Goal: Transaction & Acquisition: Purchase product/service

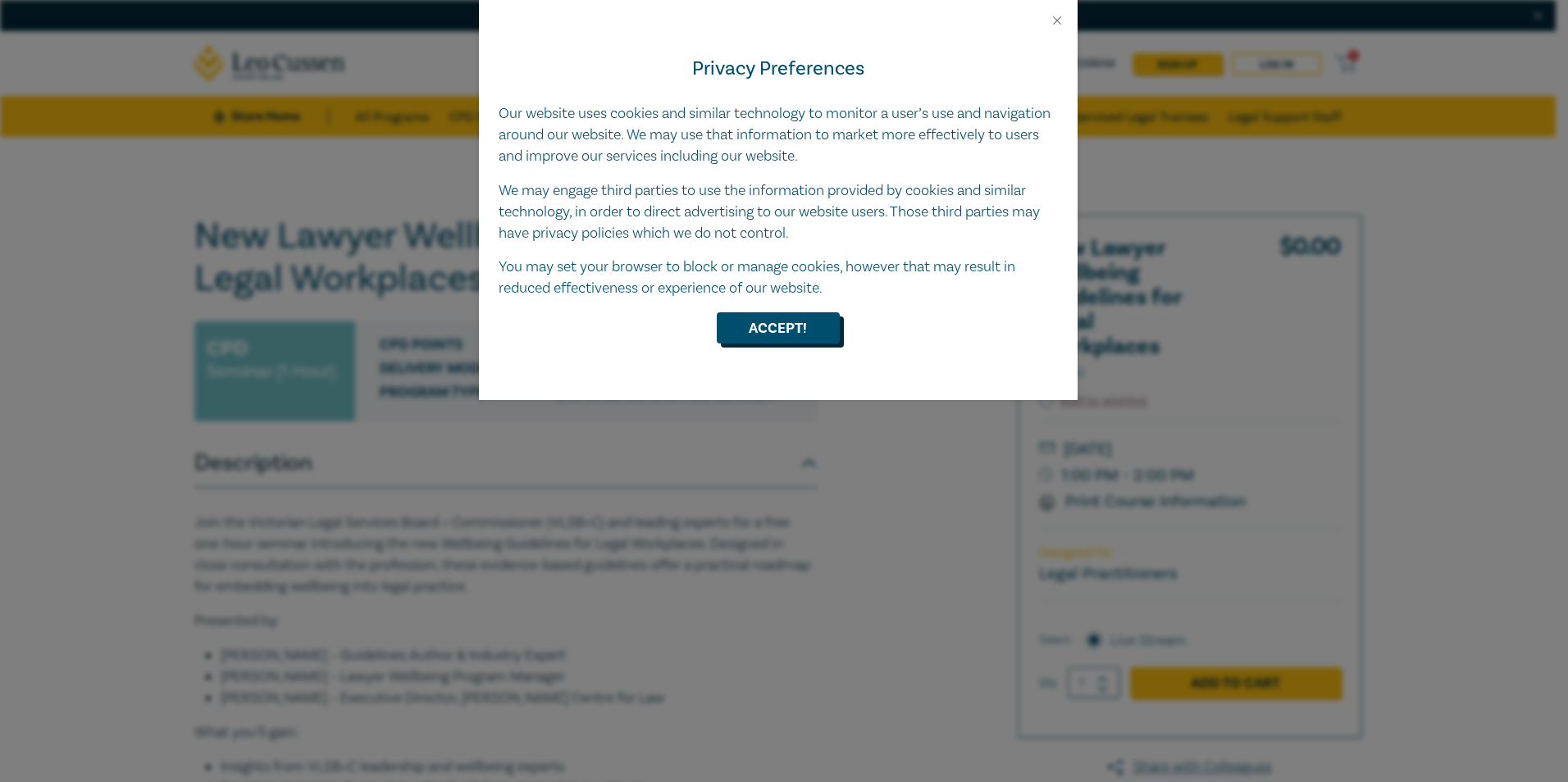
click at [778, 337] on button "Accept!" at bounding box center [778, 329] width 123 height 31
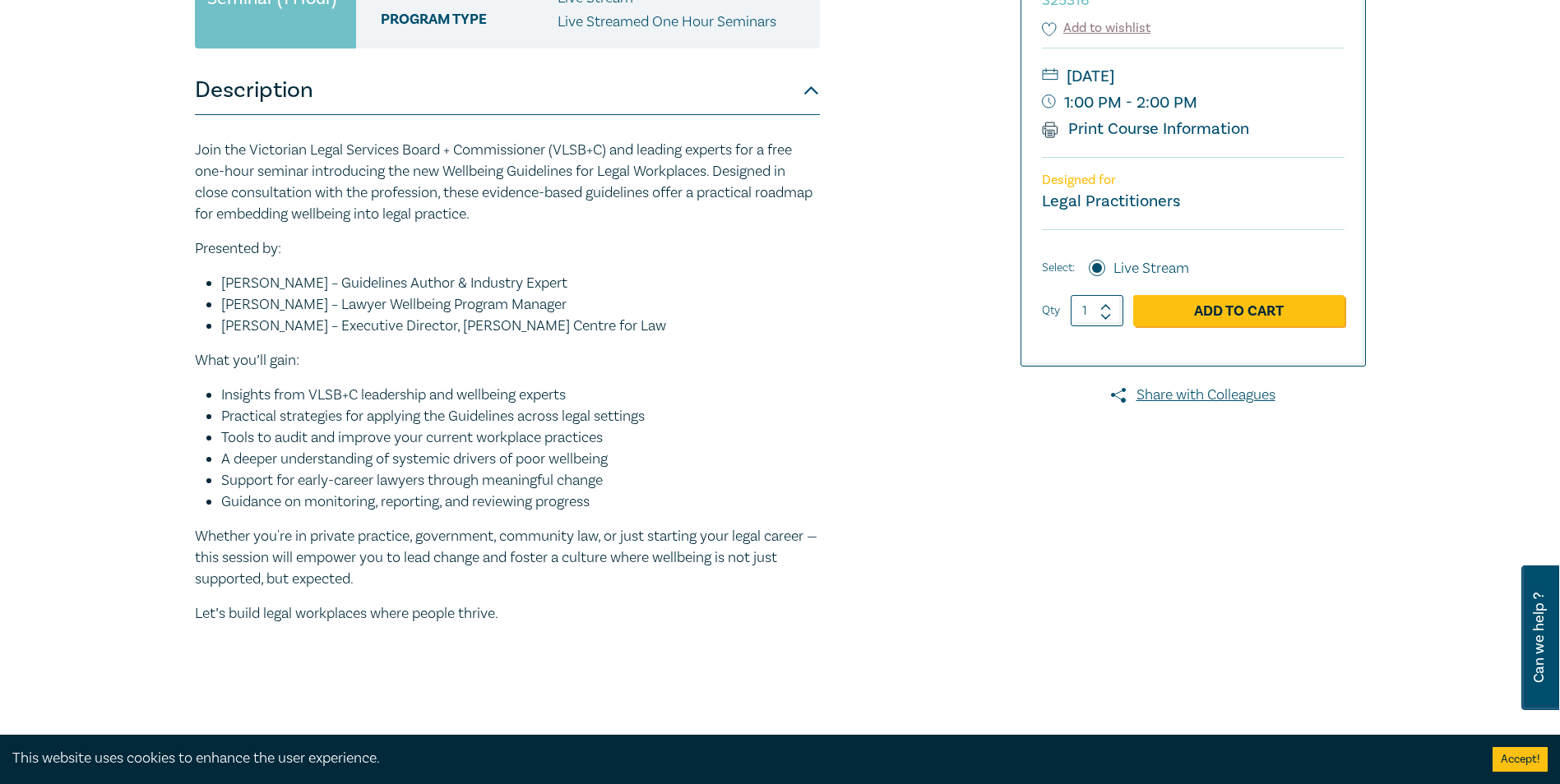
scroll to position [411, 0]
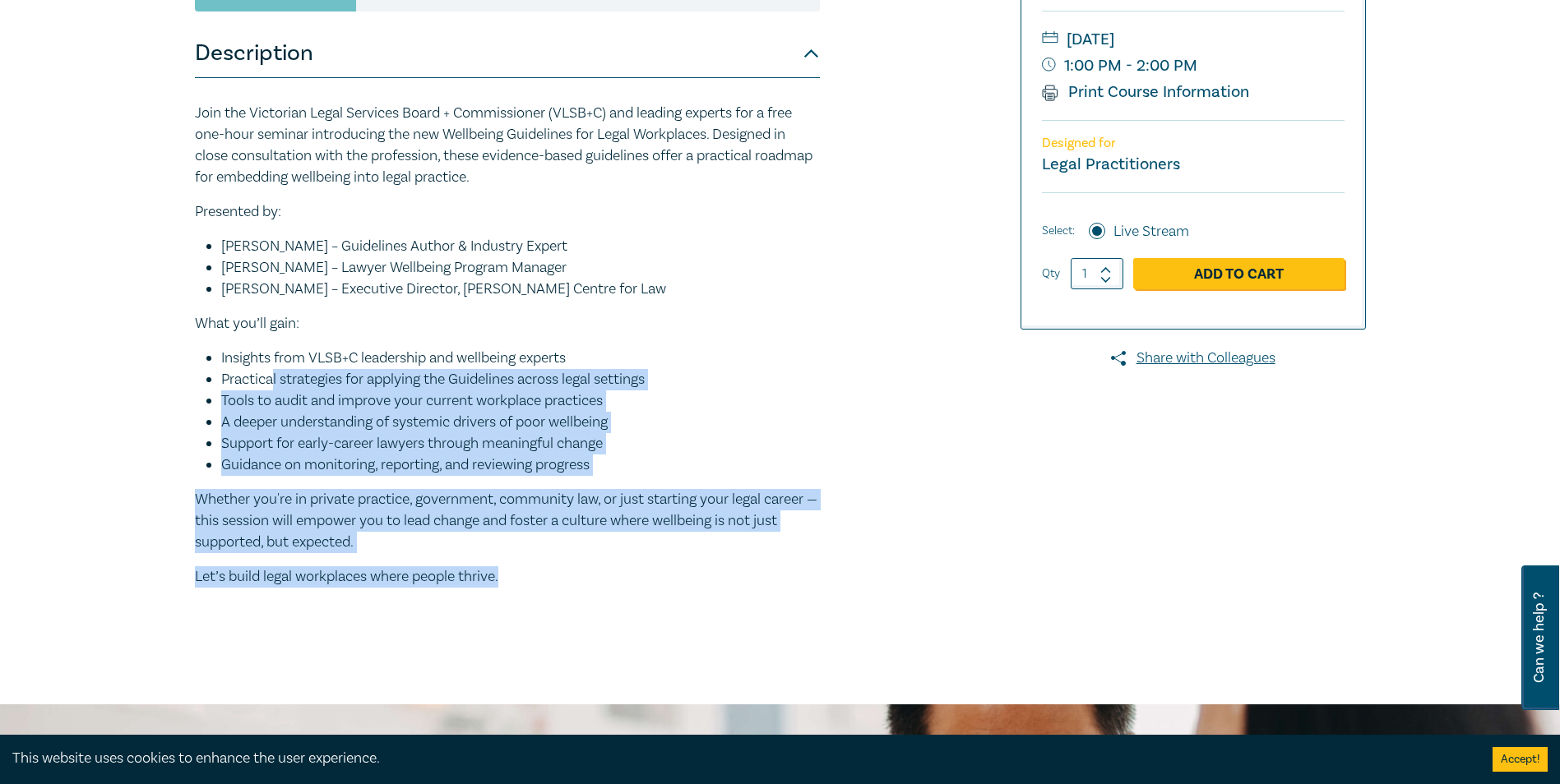
drag, startPoint x: 273, startPoint y: 371, endPoint x: 567, endPoint y: 598, distance: 371.4
click at [567, 598] on div "Join the Victorian Legal Services Board + Commissioner (VLSB+C) and leading exp…" at bounding box center [507, 352] width 625 height 547
click at [570, 602] on div "Join the Victorian Legal Services Board + Commissioner (VLSB+C) and leading exp…" at bounding box center [507, 352] width 625 height 547
click at [464, 516] on p "Whether you're in private practice, government, community law, or just starting…" at bounding box center [507, 521] width 625 height 64
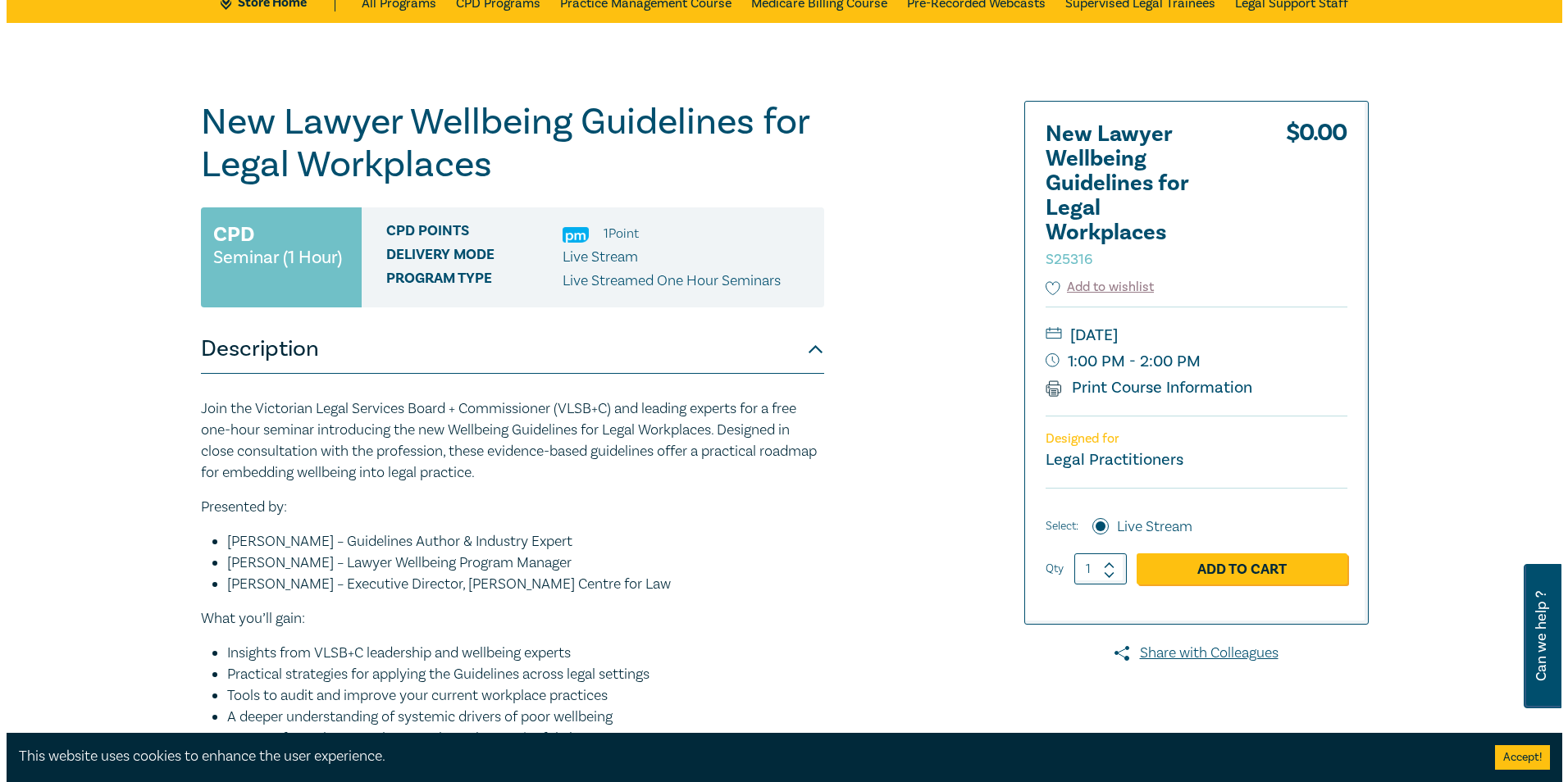
scroll to position [82, 0]
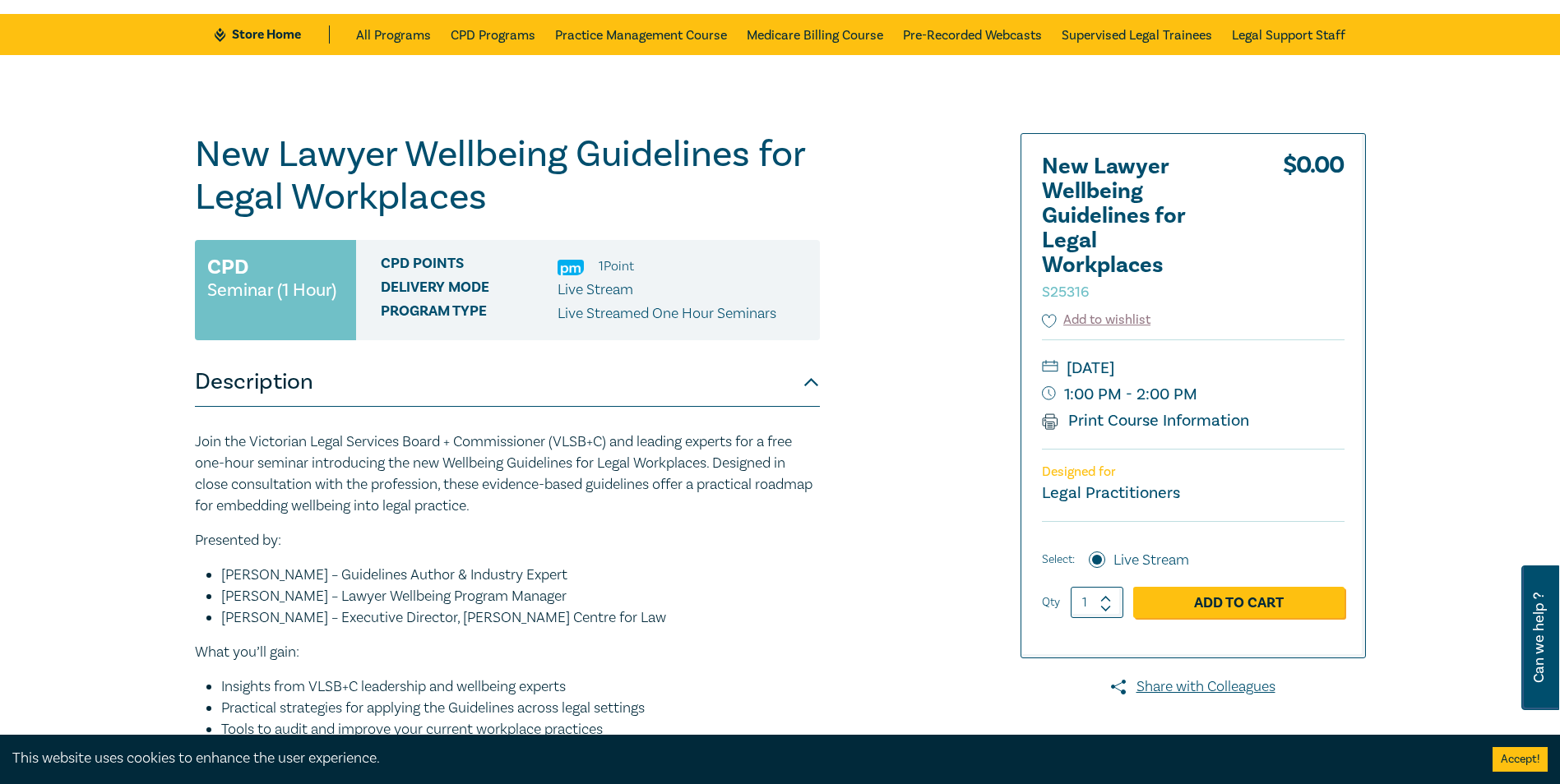
drag, startPoint x: 1165, startPoint y: 370, endPoint x: 1287, endPoint y: 399, distance: 125.4
click at [1287, 399] on div "Wednesday, 17 September 2025 1:00 PM - 2:00 PM Print Course Information" at bounding box center [1193, 394] width 303 height 109
drag, startPoint x: 1287, startPoint y: 399, endPoint x: 1233, endPoint y: 423, distance: 59.1
click at [1252, 423] on div "Wednesday, 17 September 2025 1:00 PM - 2:00 PM Print Course Information" at bounding box center [1193, 394] width 303 height 109
click at [1113, 423] on link "Print Course Information" at bounding box center [1146, 420] width 208 height 21
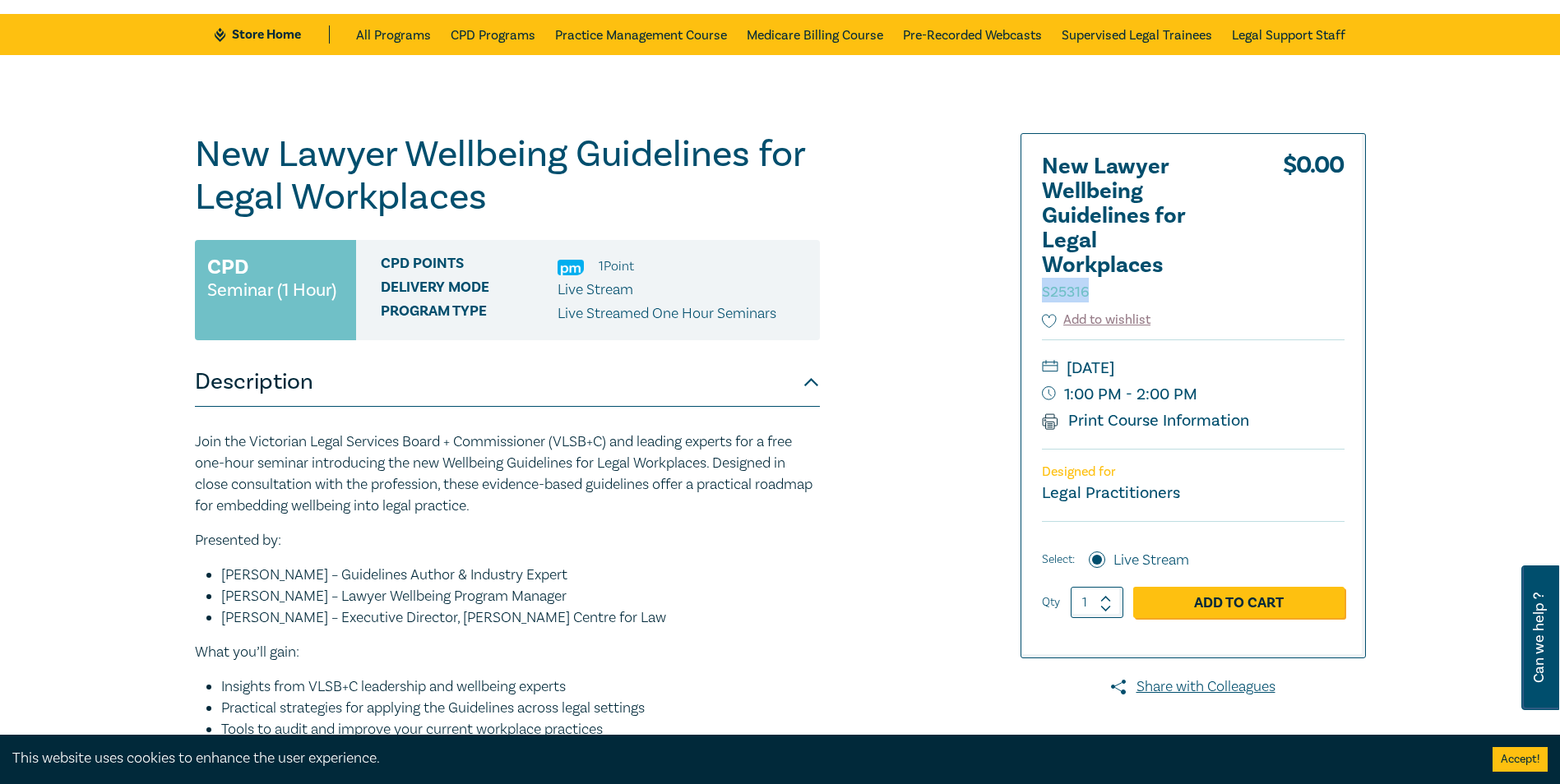
drag, startPoint x: 1037, startPoint y: 295, endPoint x: 1098, endPoint y: 288, distance: 61.4
click at [1098, 288] on div "New Lawyer Wellbeing Guidelines for Legal Workplaces S25316 $ 0.00 Add to wishl…" at bounding box center [1193, 395] width 343 height 523
drag, startPoint x: 1098, startPoint y: 288, endPoint x: 1128, endPoint y: 288, distance: 30.0
click at [1128, 288] on h2 "New Lawyer Wellbeing Guidelines for Legal Workplaces S25316" at bounding box center [1132, 229] width 181 height 148
click at [1249, 599] on link "Add to Cart" at bounding box center [1239, 603] width 212 height 32
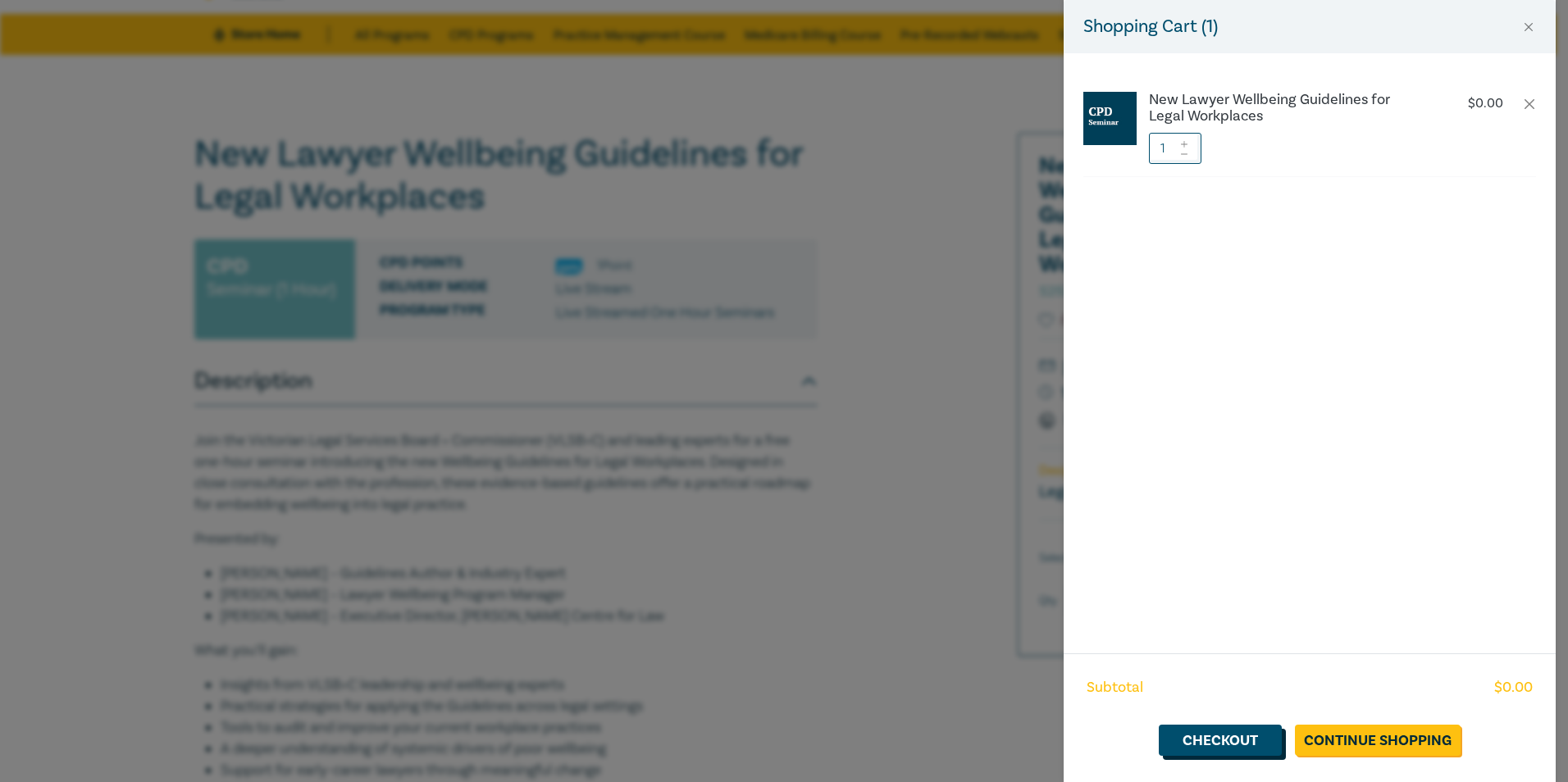
click at [1199, 738] on link "Checkout" at bounding box center [1220, 740] width 123 height 31
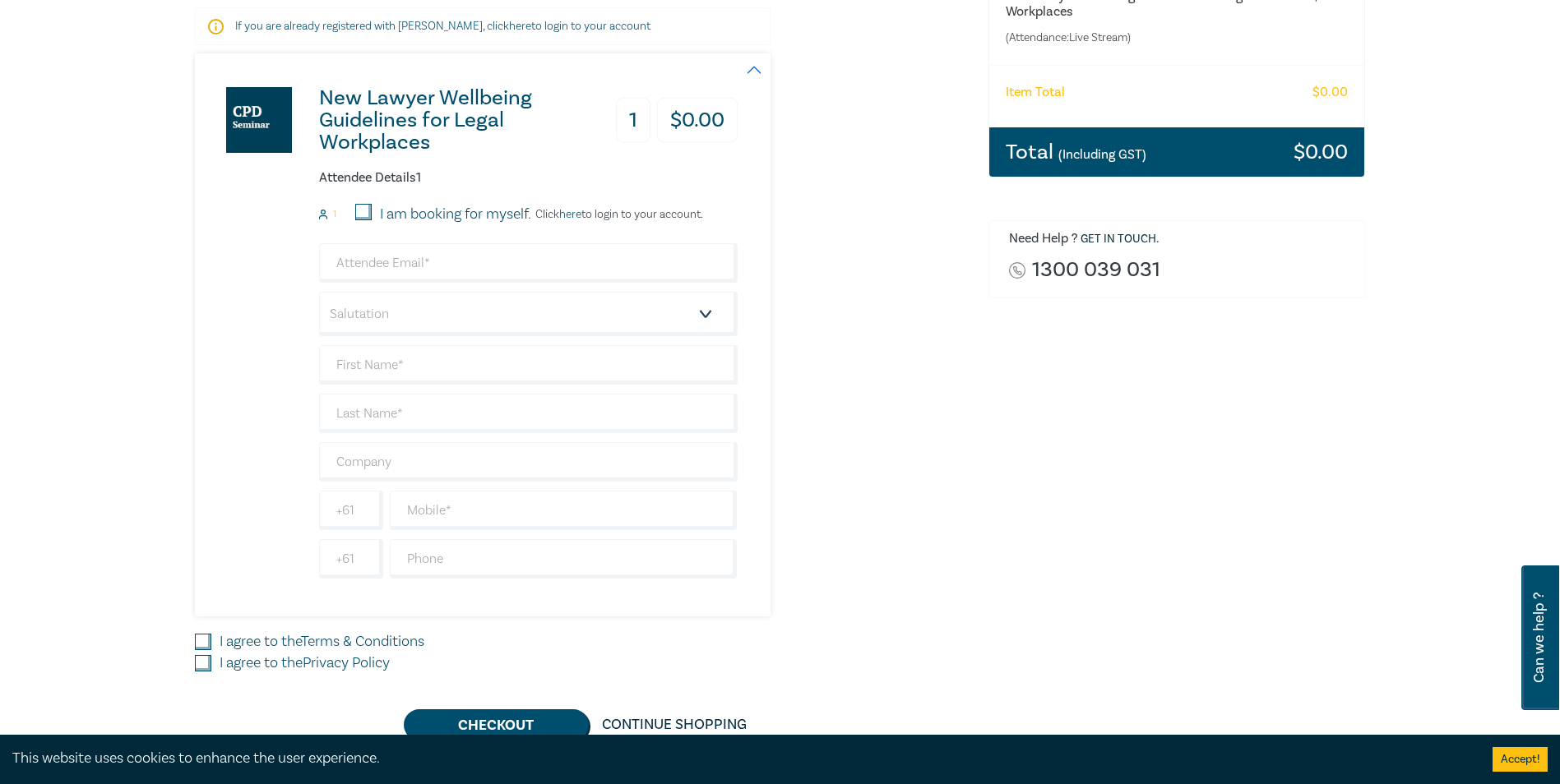
scroll to position [411, 0]
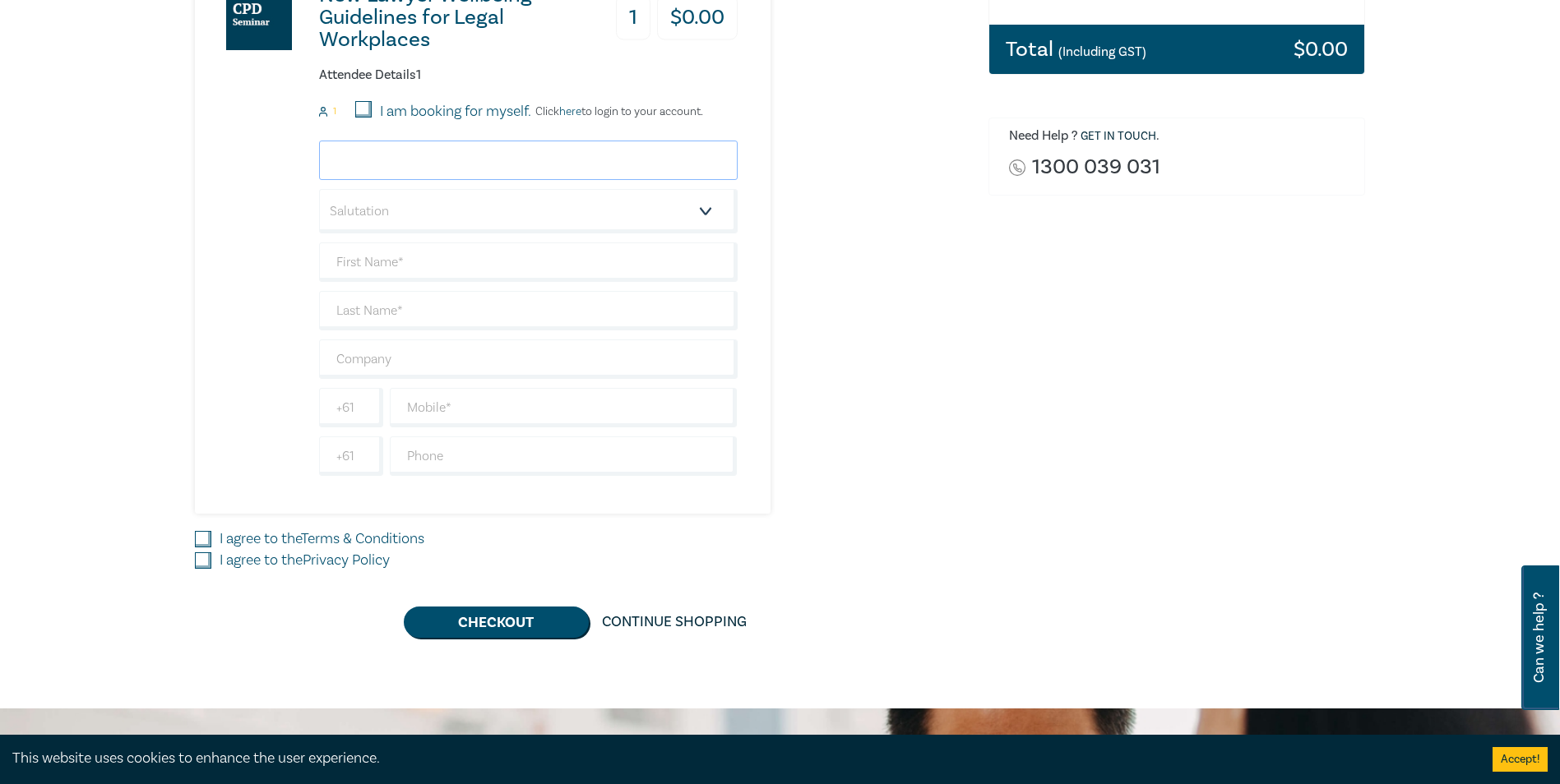
click at [415, 172] on input "email" at bounding box center [528, 161] width 419 height 40
drag, startPoint x: 461, startPoint y: 161, endPoint x: 469, endPoint y: 156, distance: 9.4
click at [461, 161] on input "email" at bounding box center [528, 161] width 419 height 40
paste input "gbrennan@lsbc.vic.gov.au"
type input "gbrennan@lsbc.vic.gov.au"
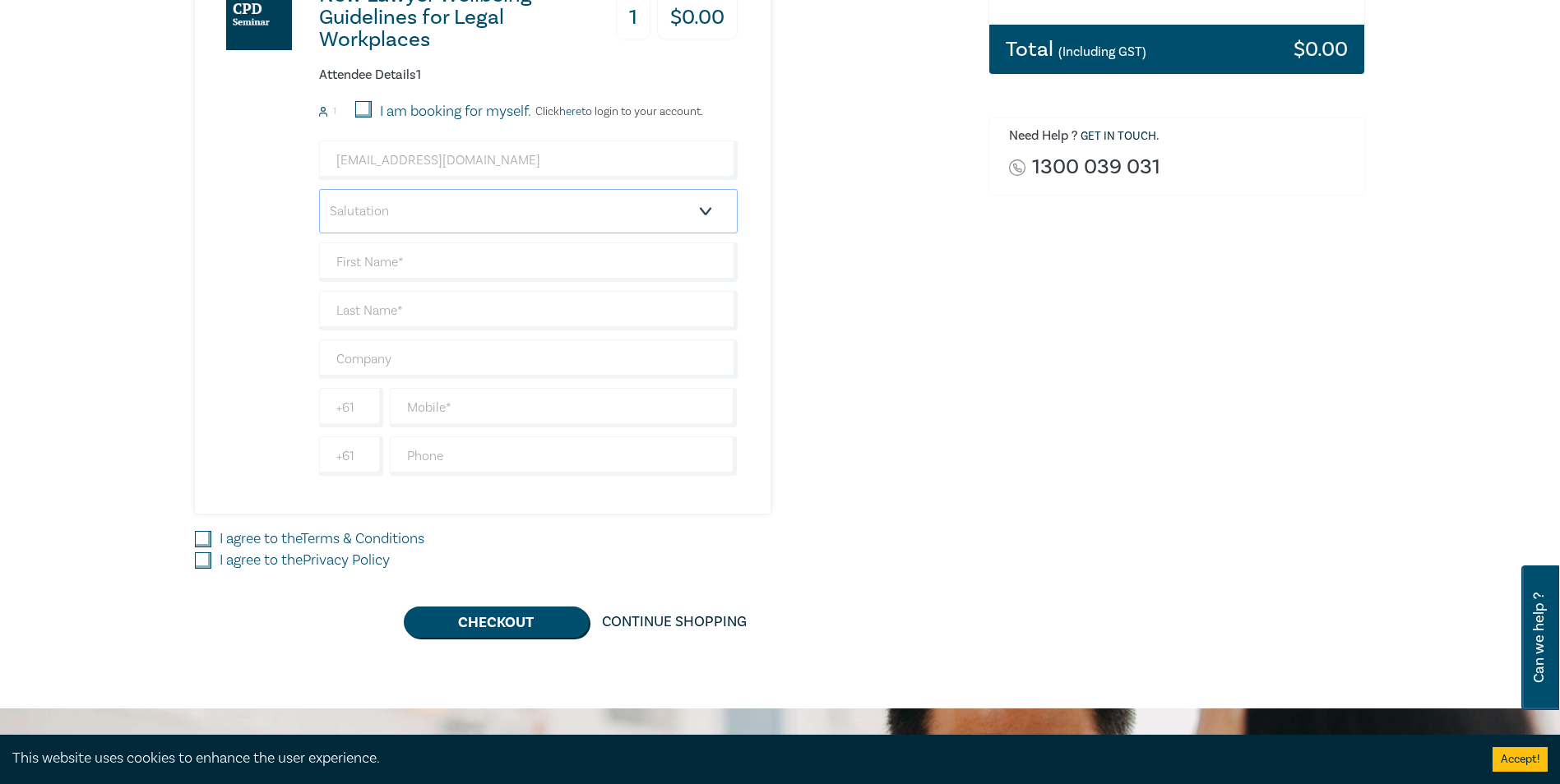
click at [508, 207] on select "Salutation Mr. Mrs. Ms. Miss Dr. Prof. Other" at bounding box center [528, 212] width 419 height 45
select select "Ms."
click at [319, 189] on select "Salutation Mr. Mrs. Ms. Miss Dr. Prof. Other" at bounding box center [528, 212] width 419 height 45
click at [367, 266] on input "text" at bounding box center [528, 262] width 419 height 40
type input "Georjeana"
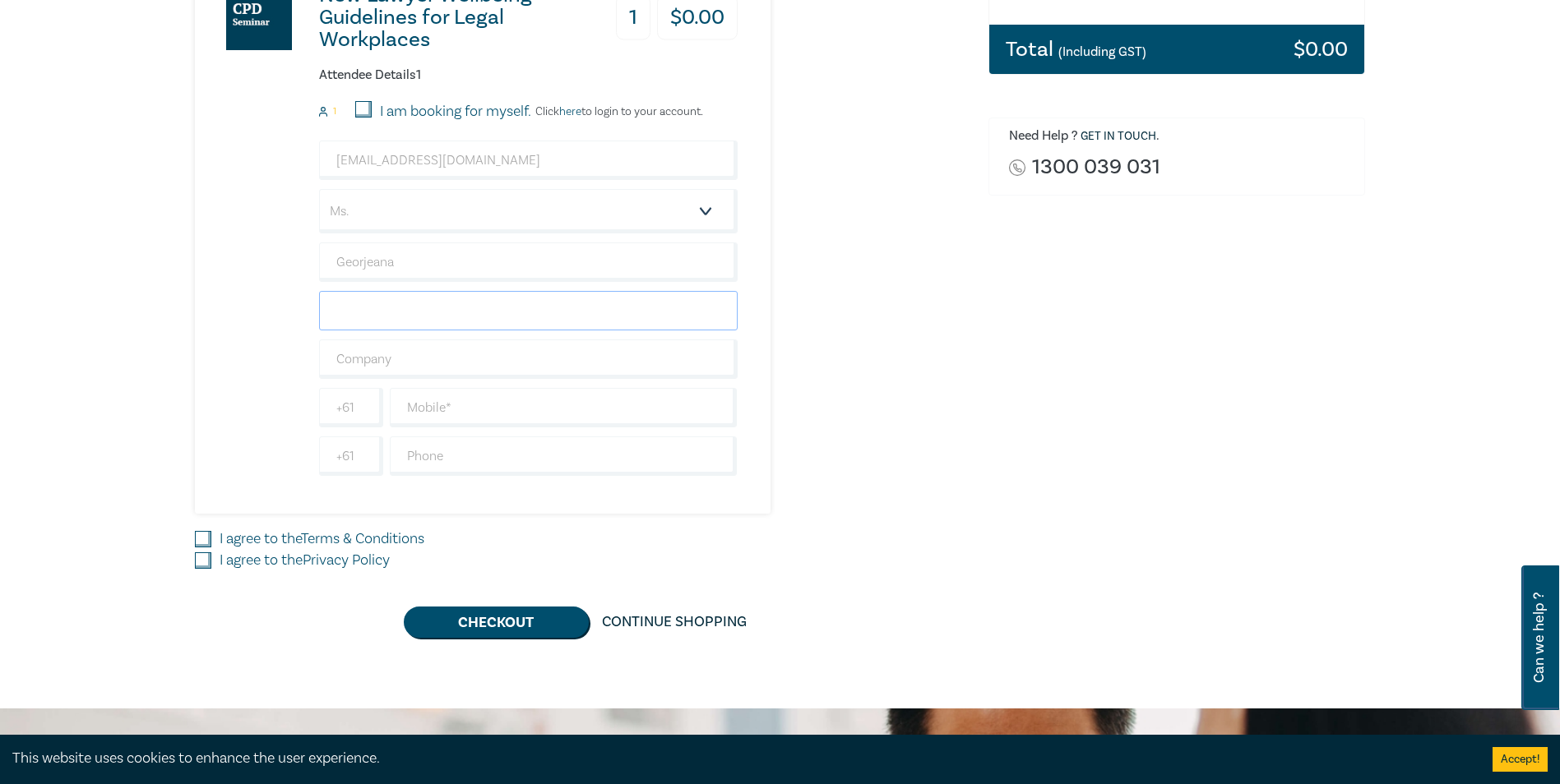
click at [360, 299] on input "text" at bounding box center [528, 311] width 419 height 40
type input "[PERSON_NAME]"
click at [392, 354] on input "text" at bounding box center [528, 359] width 419 height 40
type input "Victorian Legal Services Board and Commisioner"
click at [466, 419] on input "text" at bounding box center [563, 407] width 348 height 40
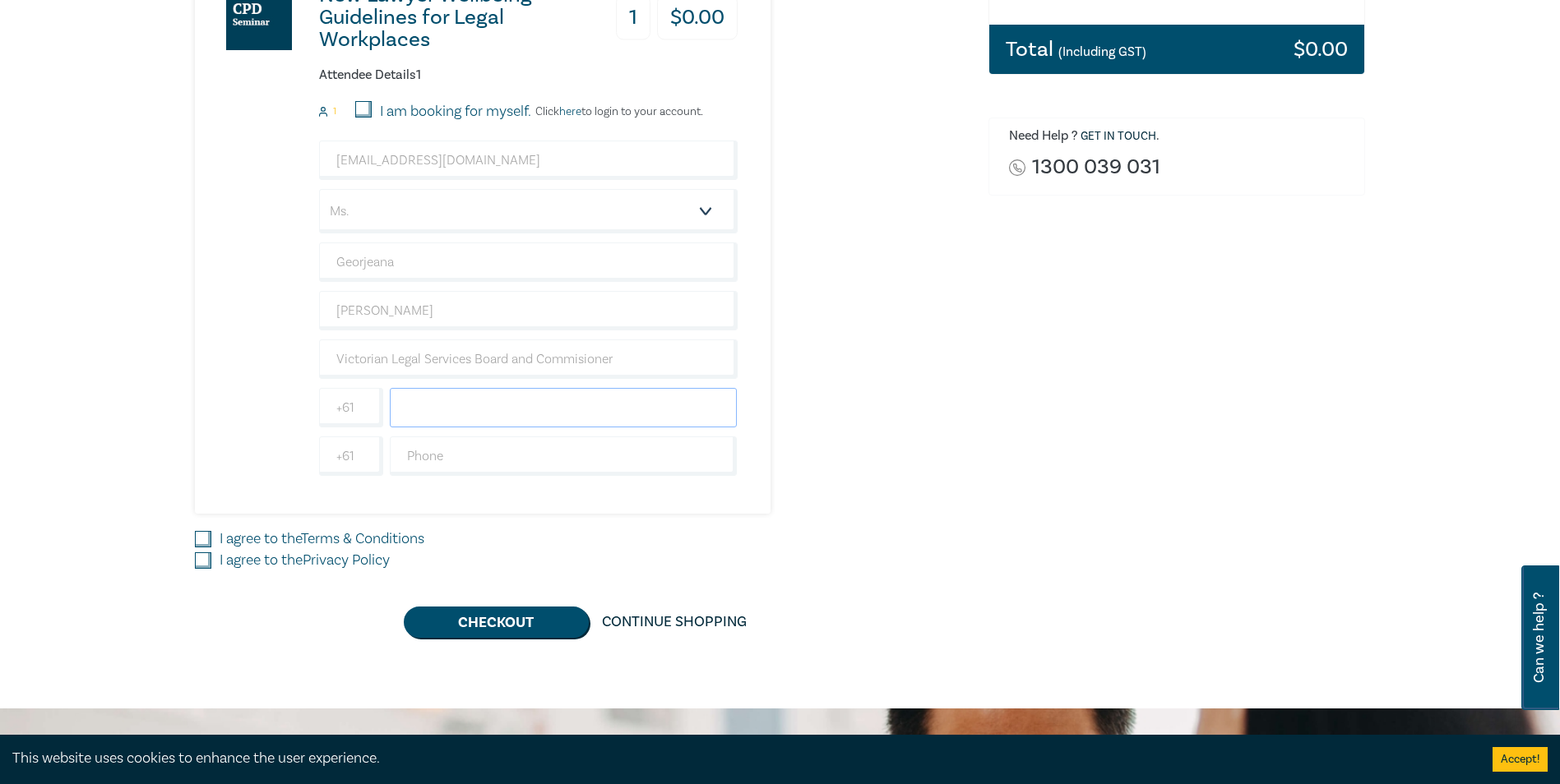
drag, startPoint x: 459, startPoint y: 405, endPoint x: 466, endPoint y: 398, distance: 9.9
click at [459, 405] on input "text" at bounding box center [563, 407] width 348 height 40
paste input "03 9679 8089"
drag, startPoint x: 424, startPoint y: 410, endPoint x: 400, endPoint y: 413, distance: 24.2
click at [400, 413] on input "03 9679 8089" at bounding box center [563, 407] width 348 height 40
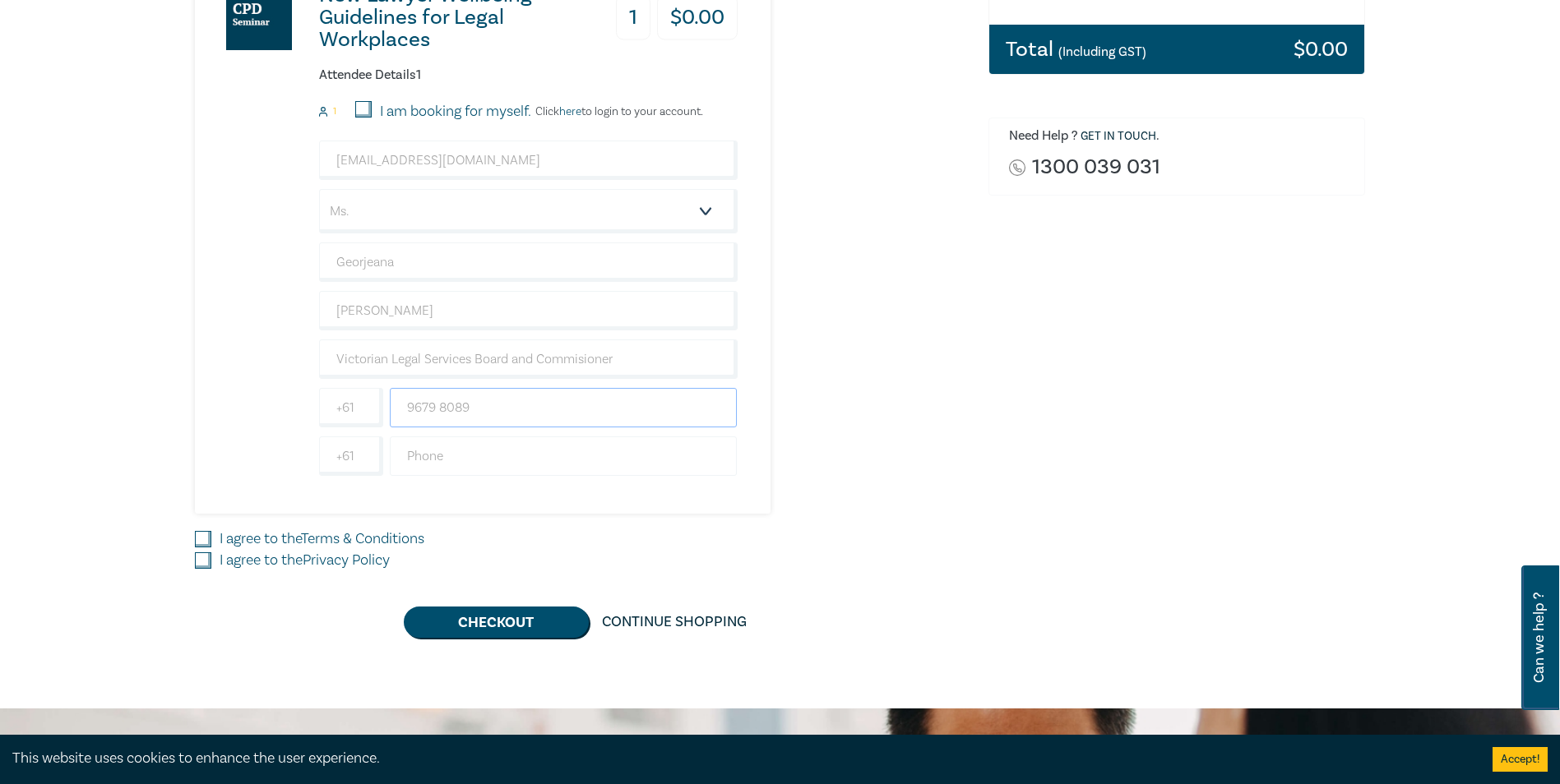
type input "9679 8089"
click at [445, 463] on input "text" at bounding box center [563, 456] width 348 height 40
paste input "03 9679 8089"
type input "03 9679 8089"
click at [440, 409] on input "9679 8089" at bounding box center [563, 407] width 348 height 40
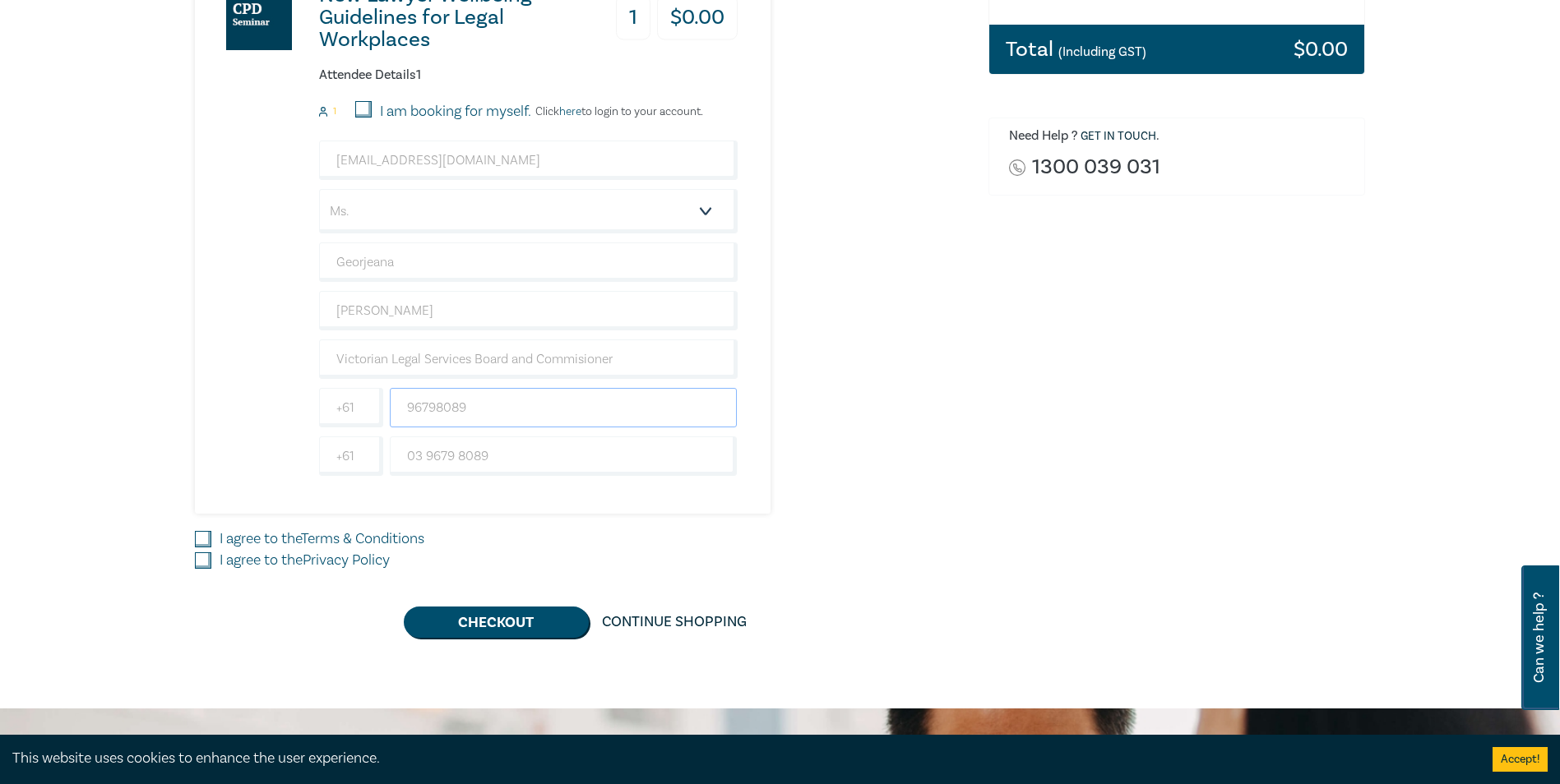
type input "96798089"
click at [199, 536] on input "I agree to the Terms & Conditions" at bounding box center [203, 539] width 17 height 17
checkbox input "true"
click at [199, 566] on input "I agree to the Privacy Policy" at bounding box center [203, 561] width 17 height 17
checkbox input "true"
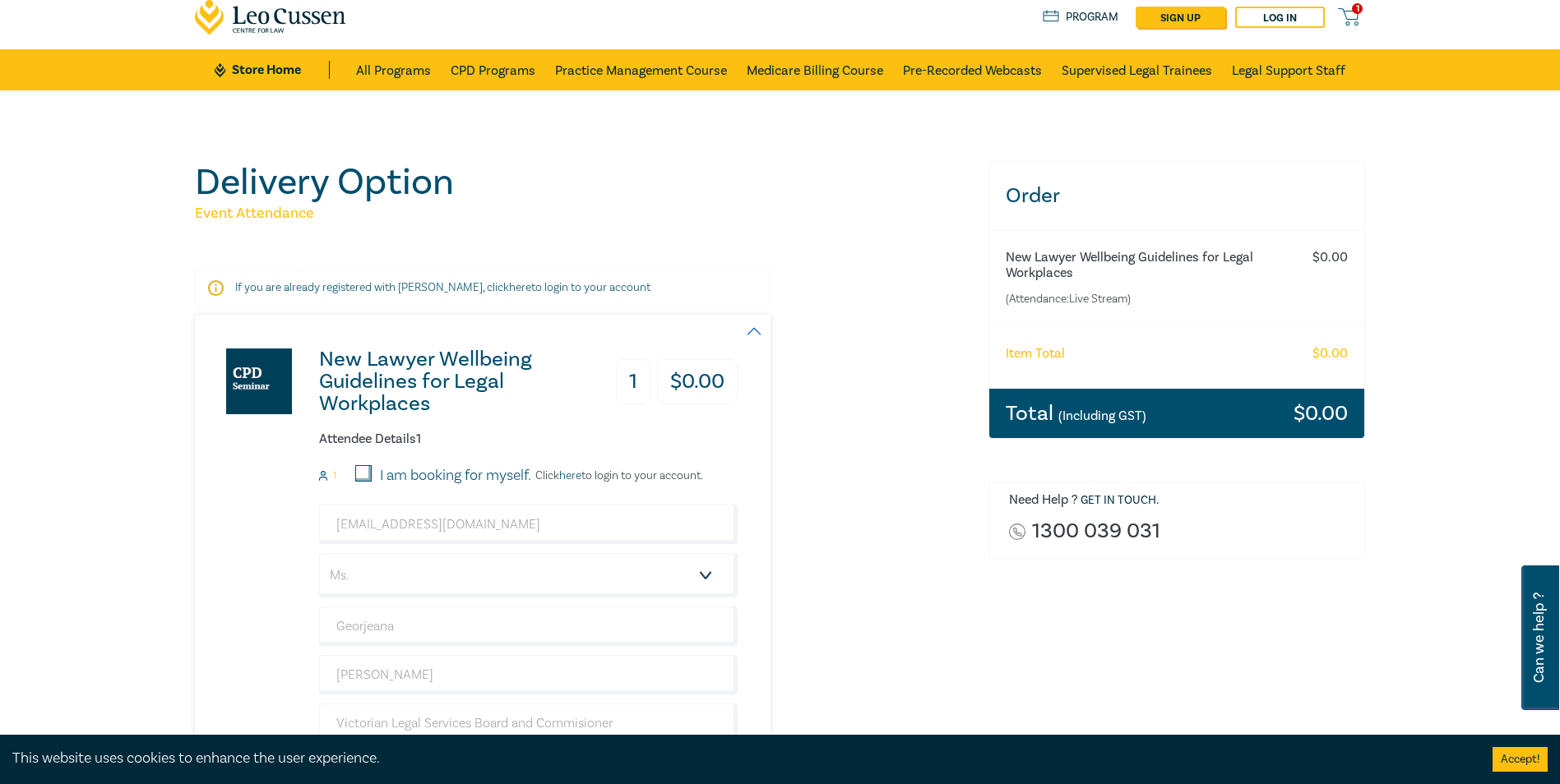
scroll to position [164, 0]
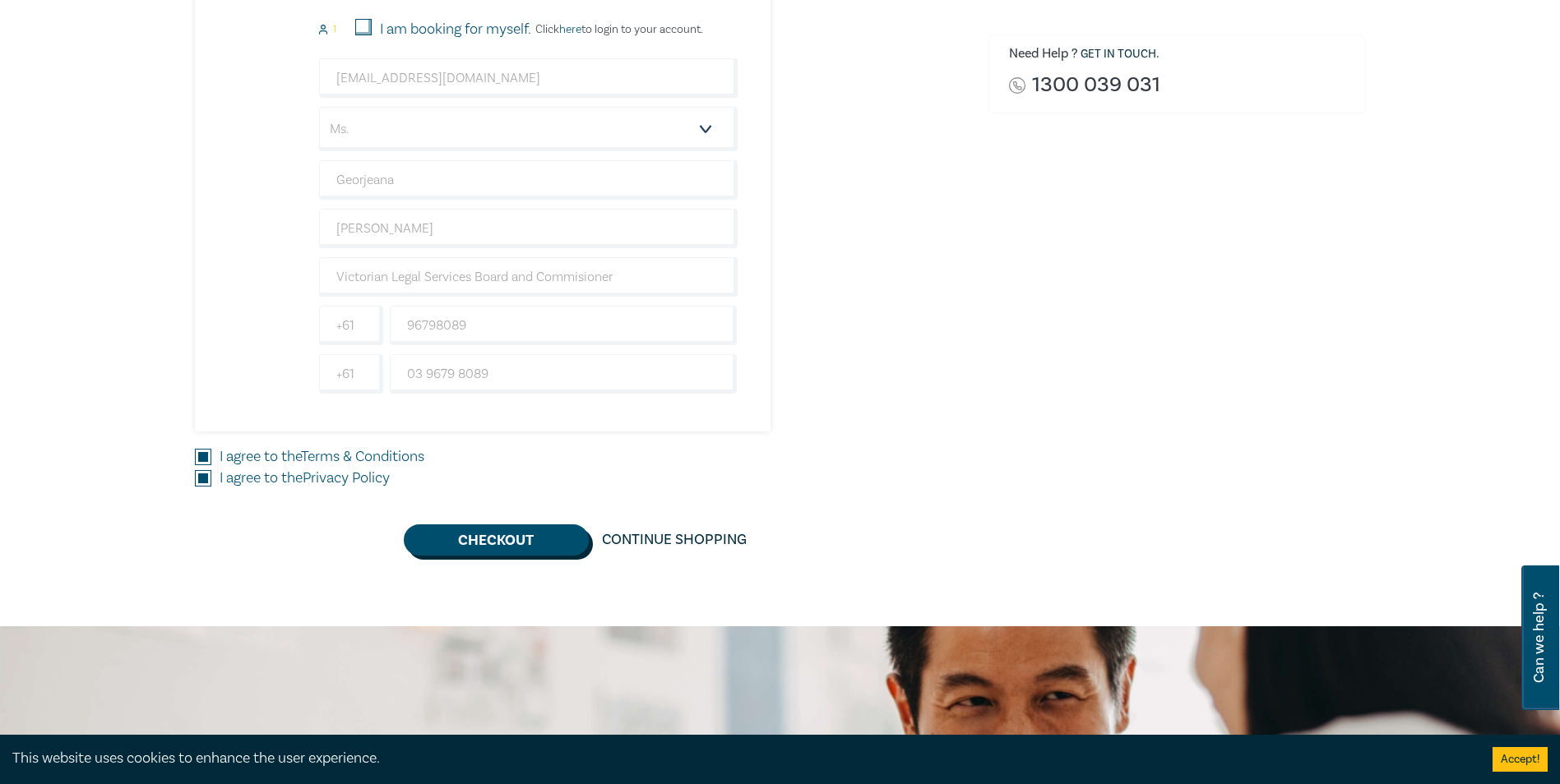
click at [483, 546] on button "Checkout" at bounding box center [496, 540] width 185 height 32
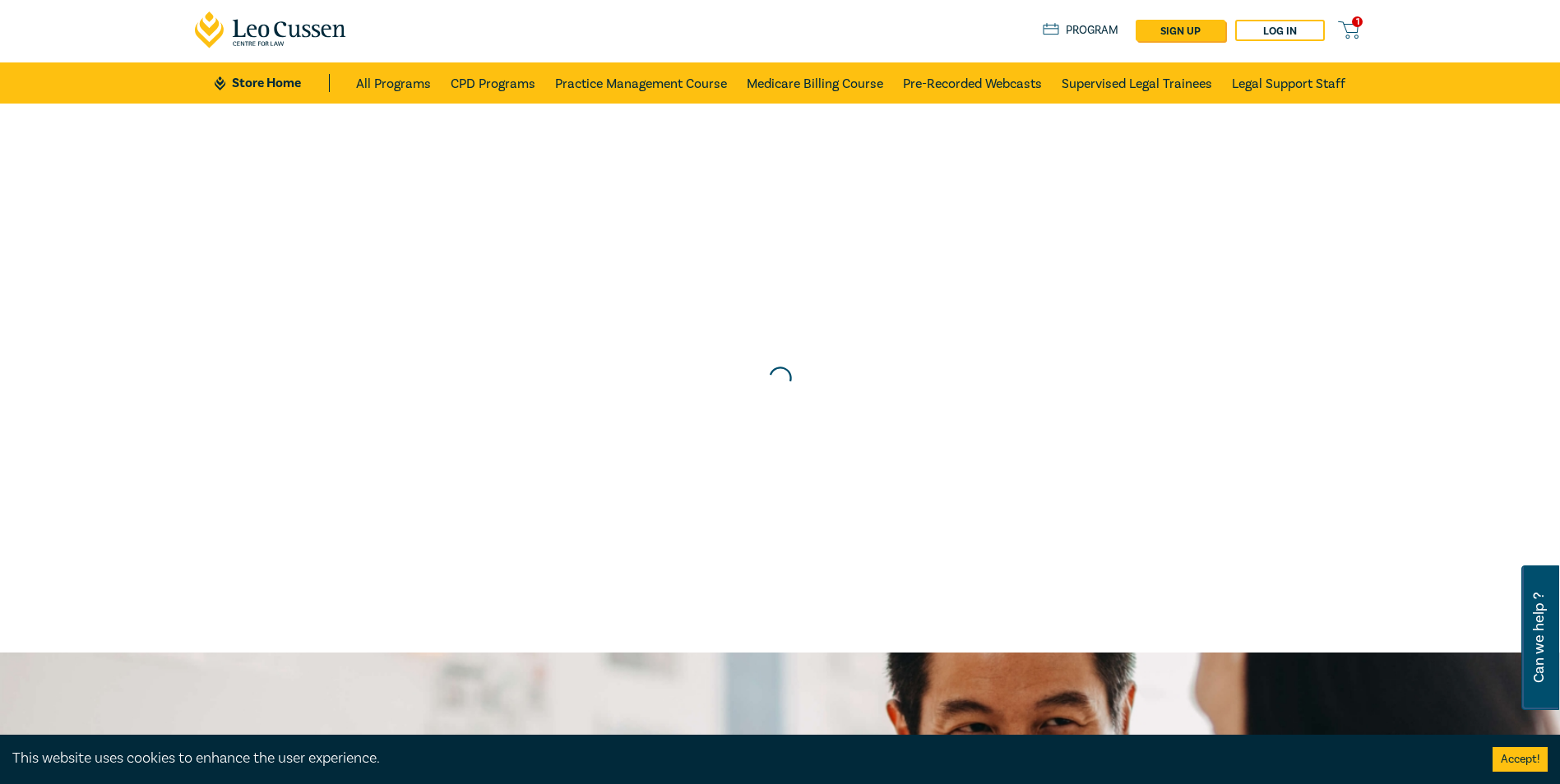
scroll to position [0, 0]
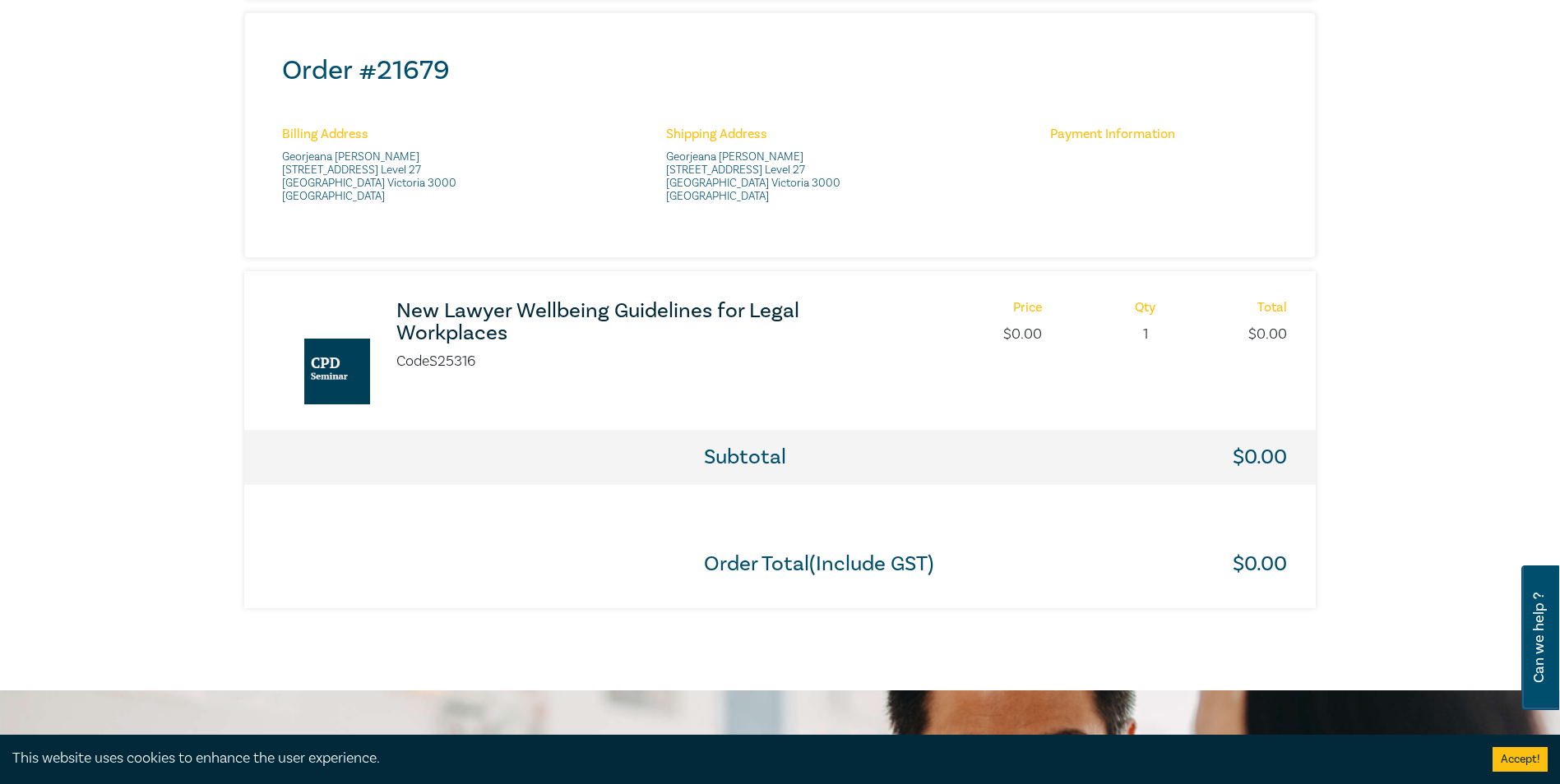
scroll to position [658, 0]
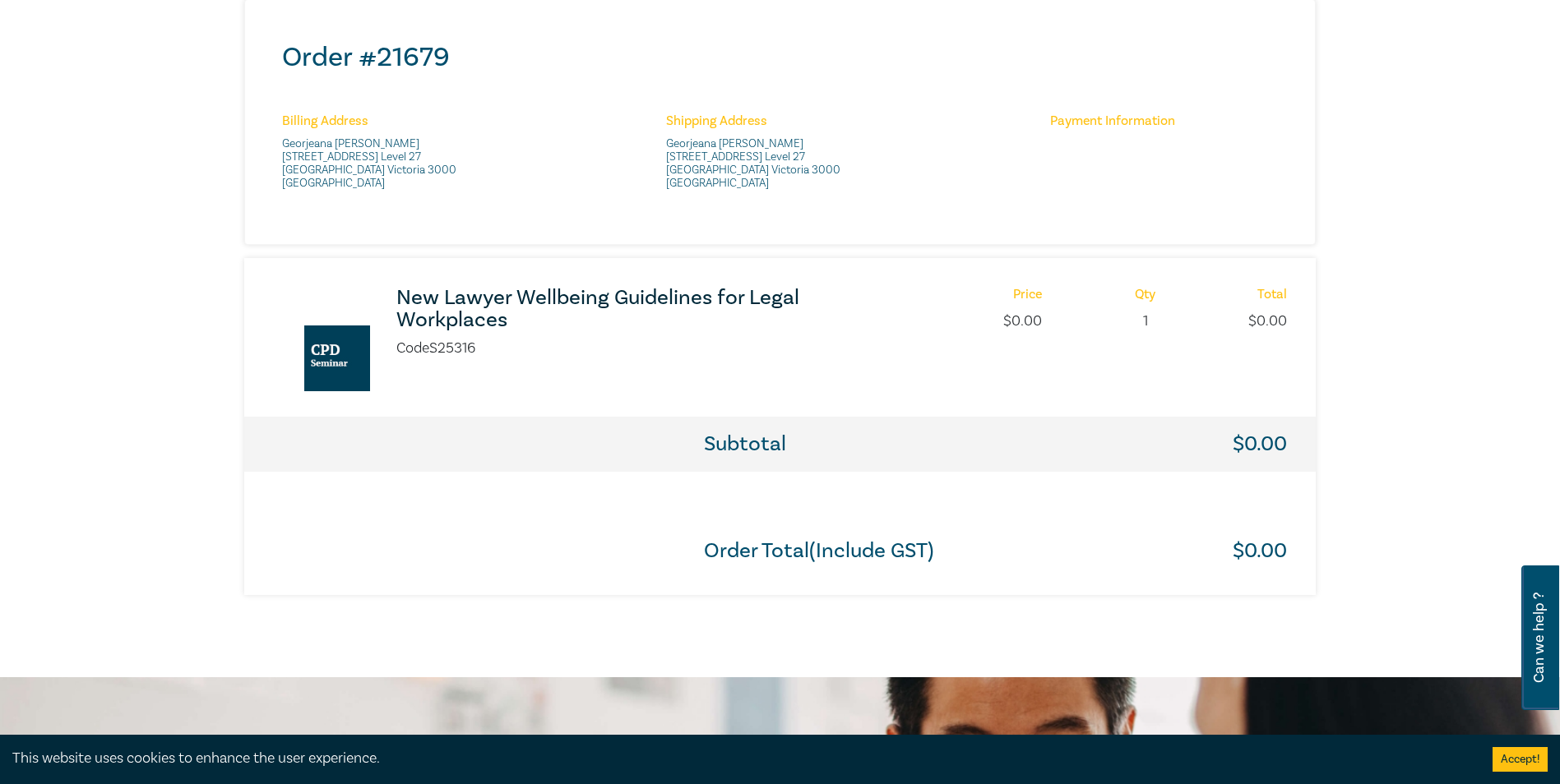
click at [529, 294] on h3 "New Lawyer Wellbeing Guidelines for Legal Workplaces" at bounding box center [614, 309] width 436 height 45
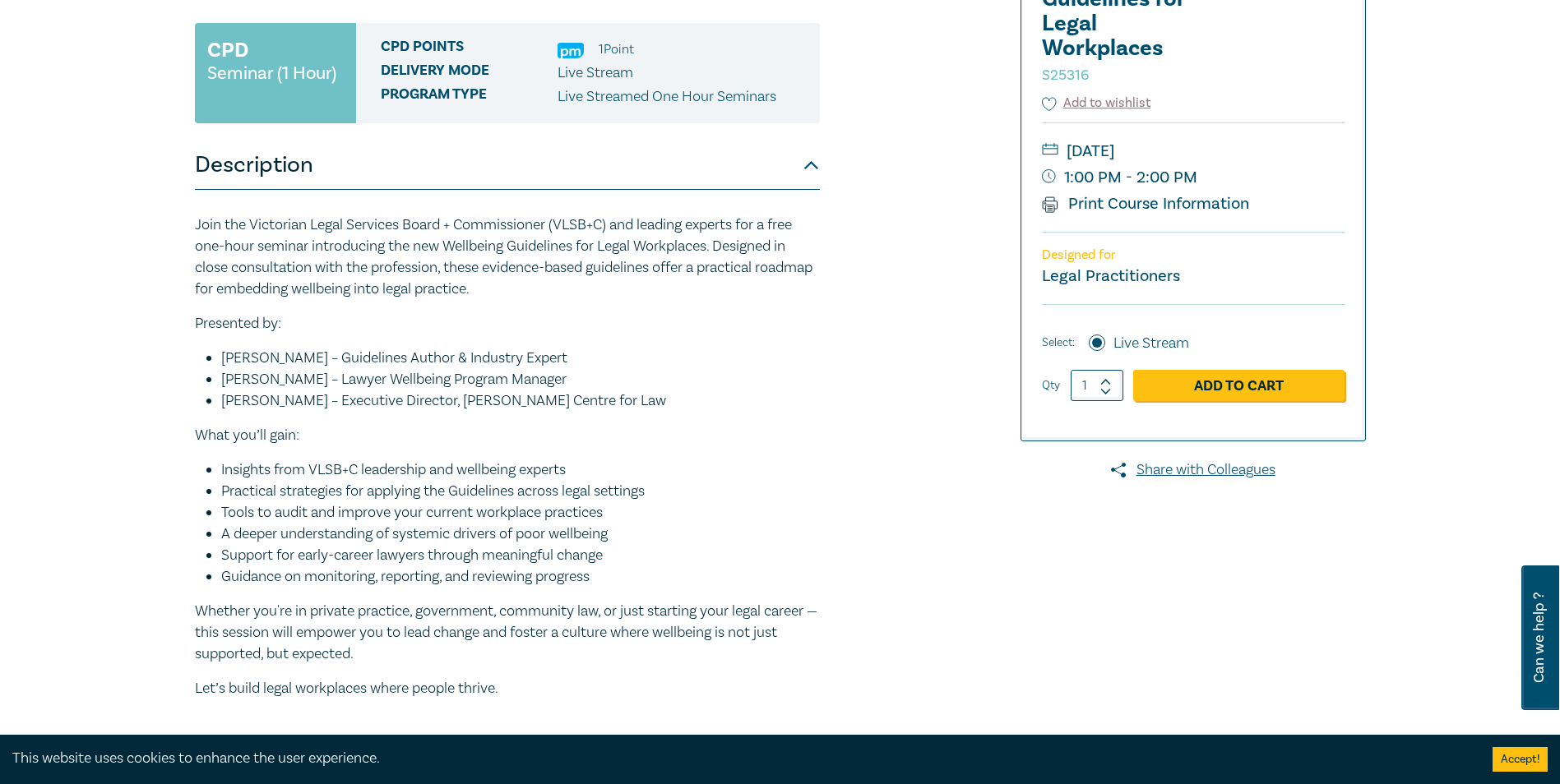
scroll to position [328, 0]
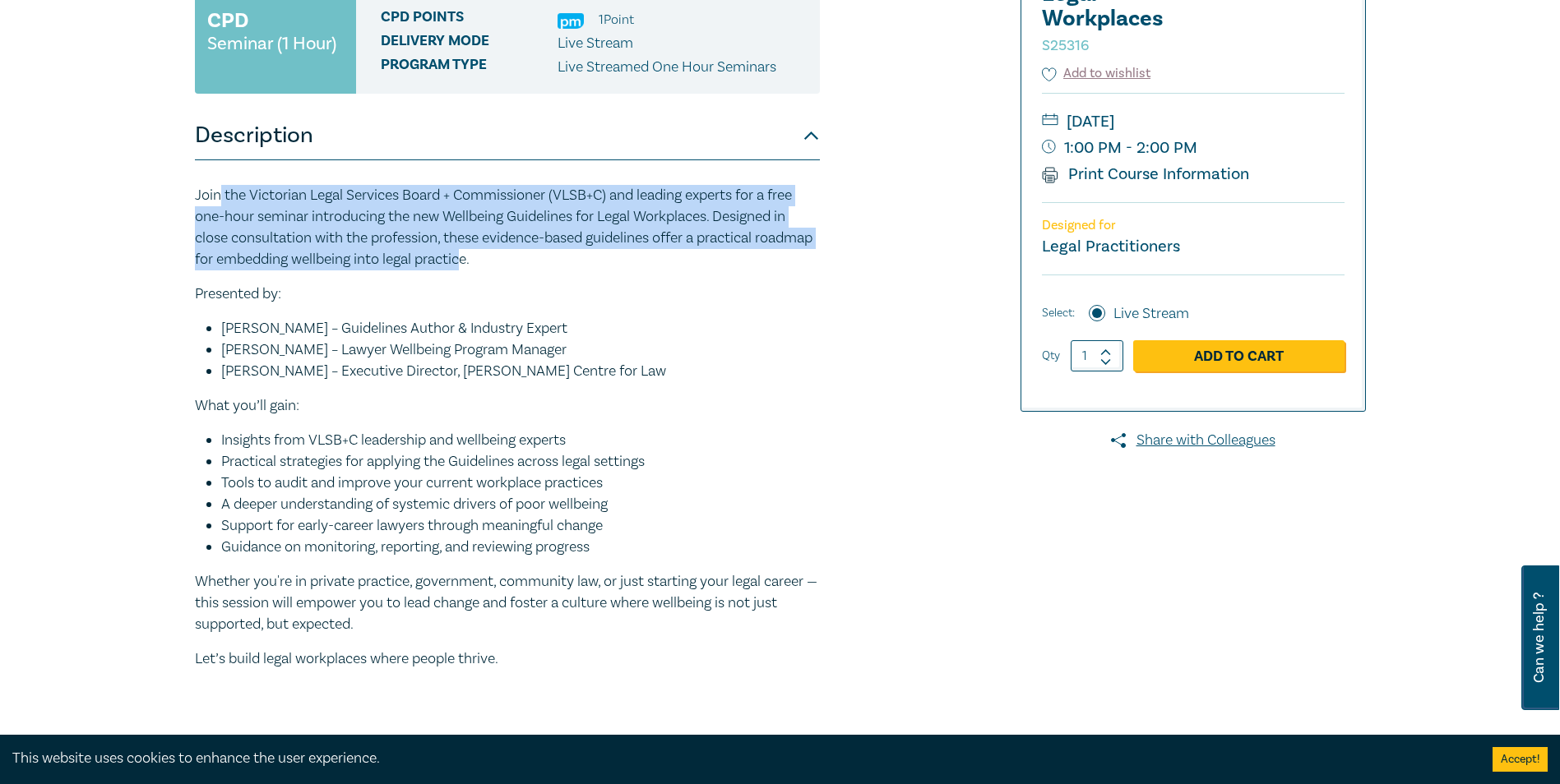
drag, startPoint x: 218, startPoint y: 196, endPoint x: 527, endPoint y: 258, distance: 315.2
click at [527, 258] on p "Join the Victorian Legal Services Board + Commissioner (VLSB+C) and leading exp…" at bounding box center [507, 227] width 625 height 85
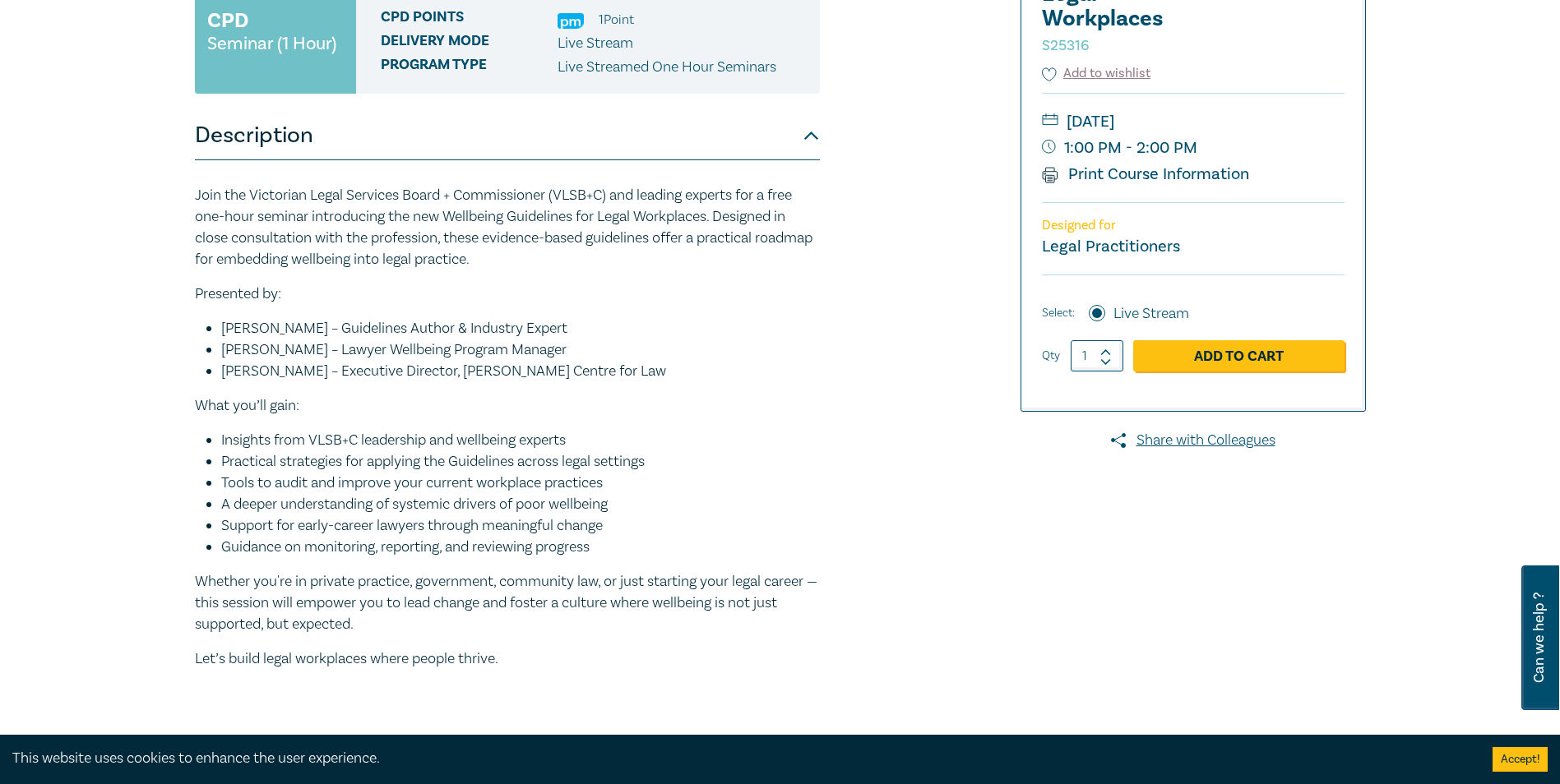
drag, startPoint x: 527, startPoint y: 258, endPoint x: 545, endPoint y: 285, distance: 32.4
click at [546, 285] on div "Join the Victorian Legal Services Board + Commissioner (VLSB+C) and leading exp…" at bounding box center [507, 427] width 625 height 485
